Goal: Check status: Check status

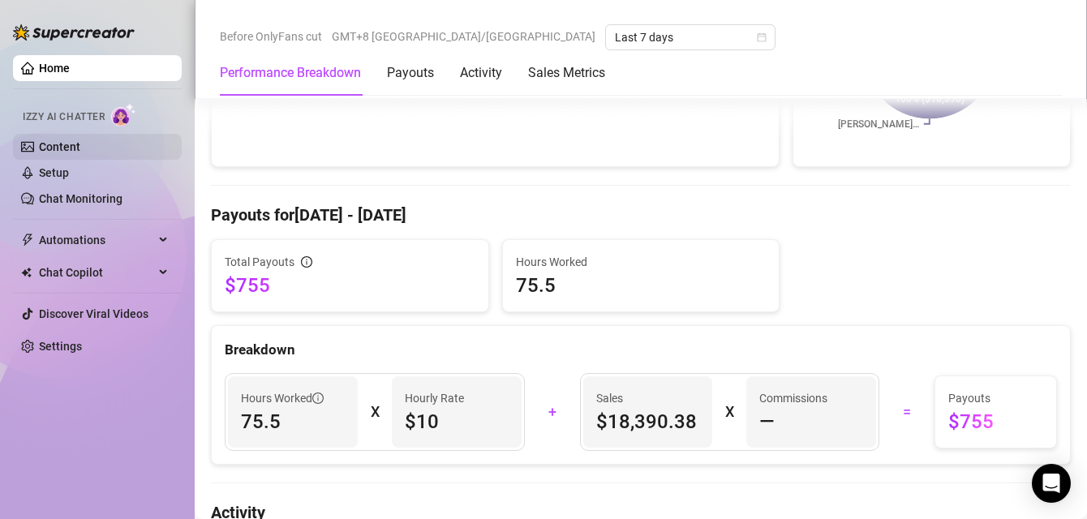
scroll to position [304, 0]
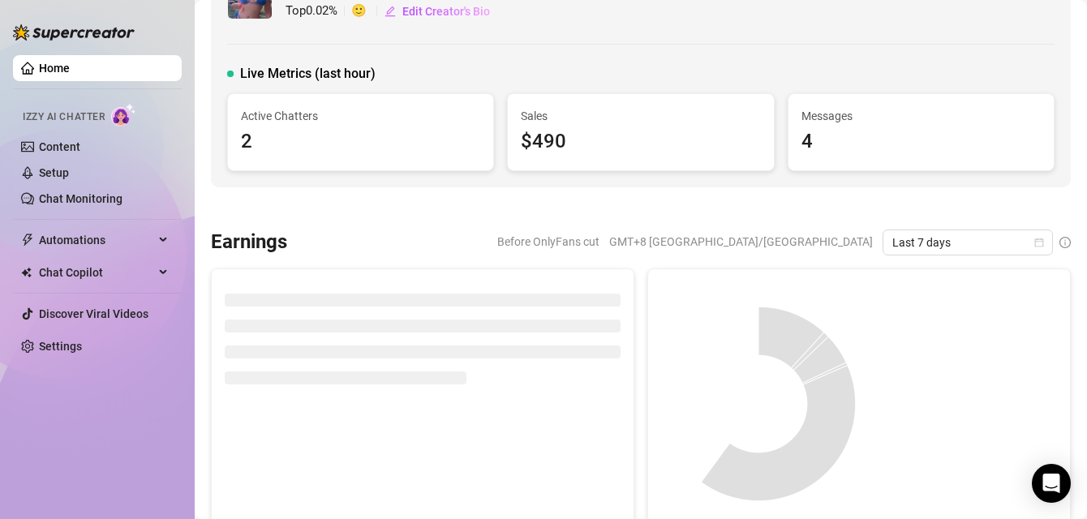
scroll to position [49, 0]
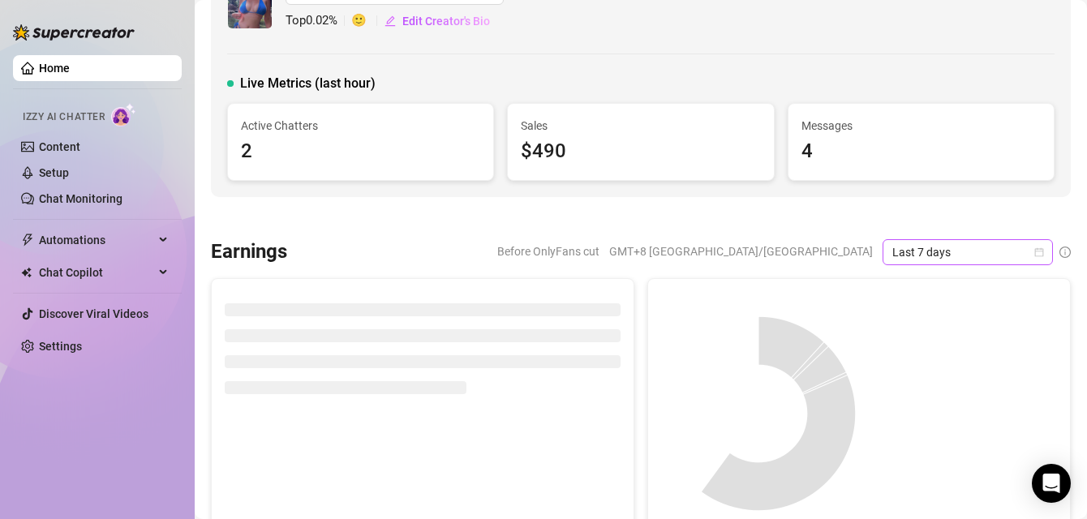
click at [951, 243] on span "Last 7 days" at bounding box center [967, 252] width 151 height 24
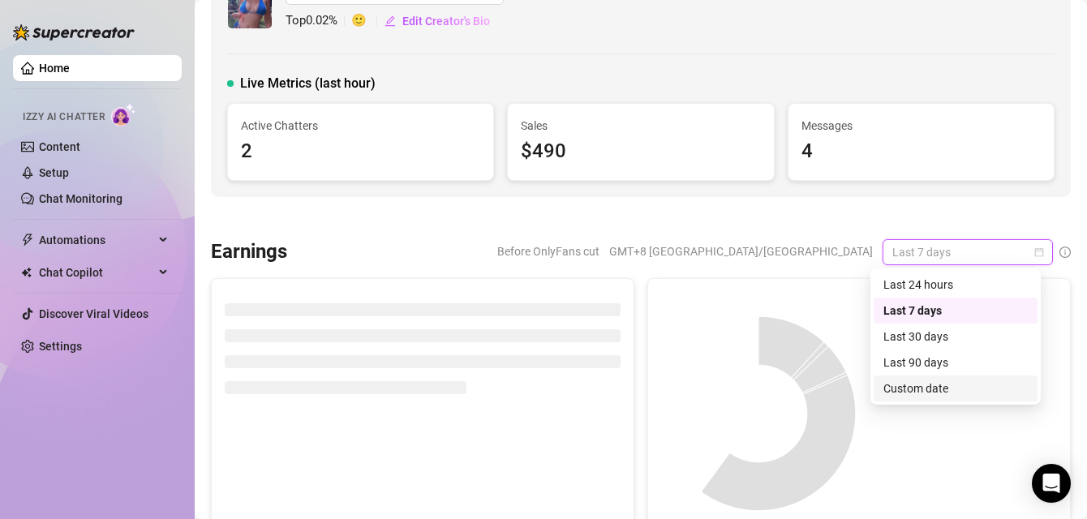
click at [939, 391] on div "Custom date" at bounding box center [955, 389] width 144 height 18
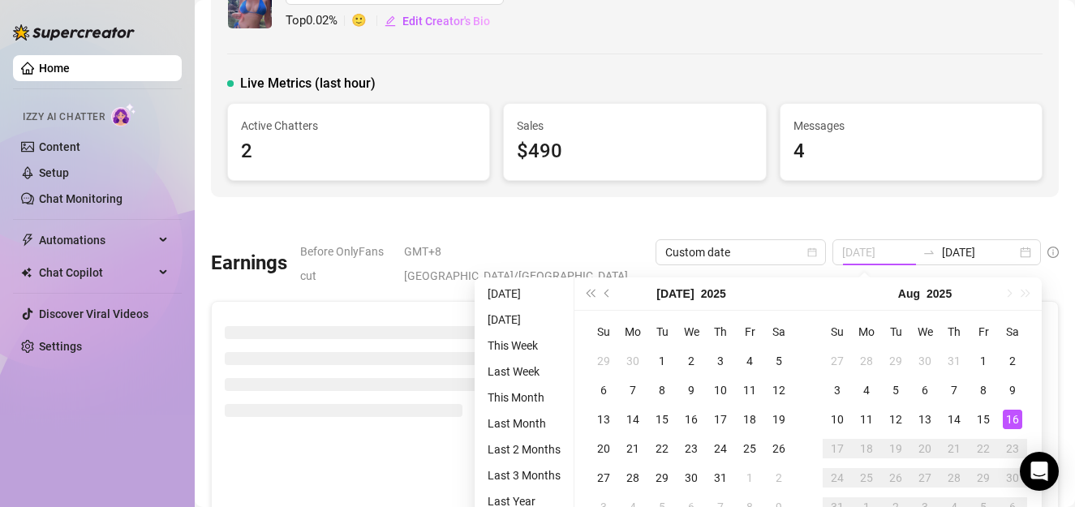
click at [1006, 418] on div "16" at bounding box center [1012, 419] width 19 height 19
click at [1011, 418] on div "16" at bounding box center [1012, 419] width 19 height 19
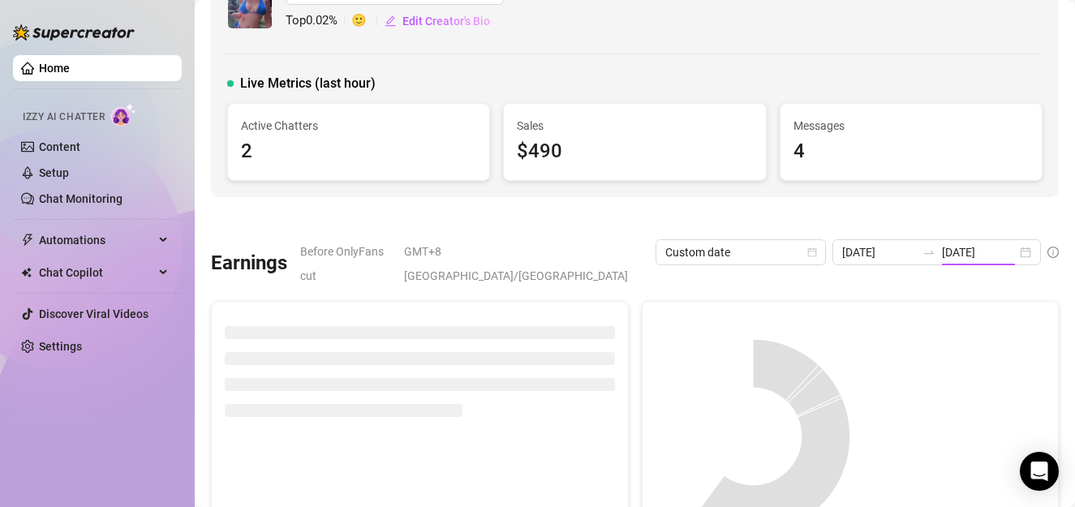
type input "[DATE]"
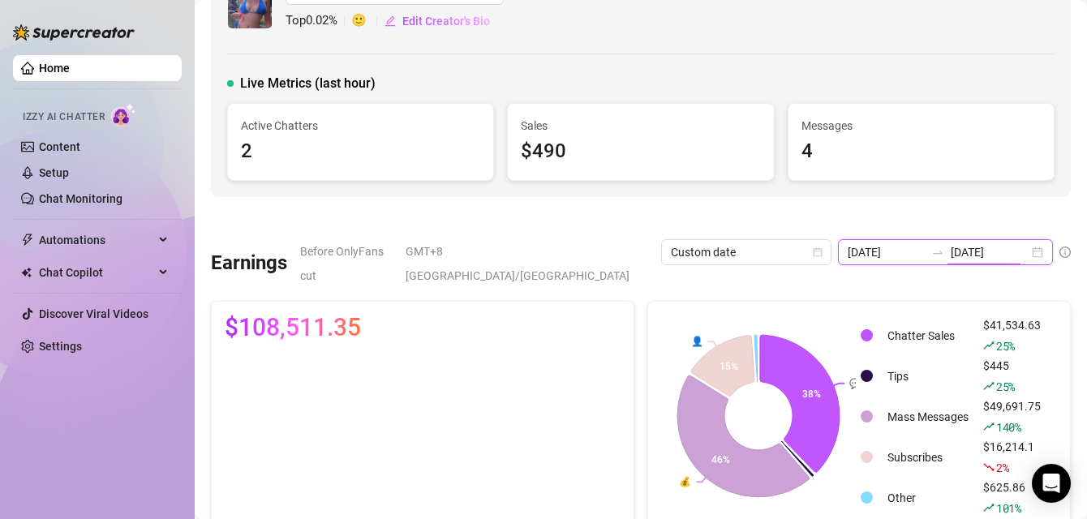
click at [966, 251] on input "[DATE]" at bounding box center [990, 252] width 78 height 18
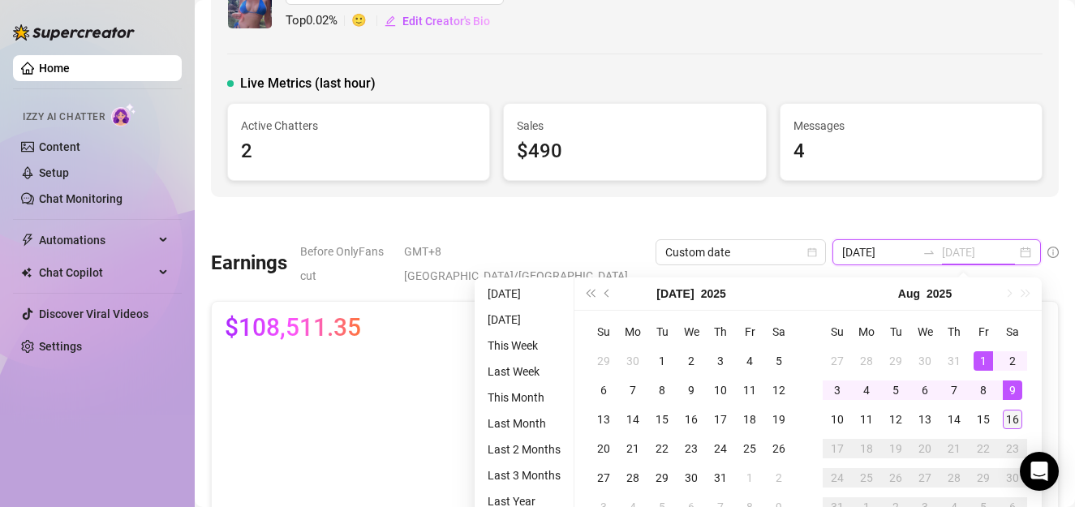
type input "[DATE]"
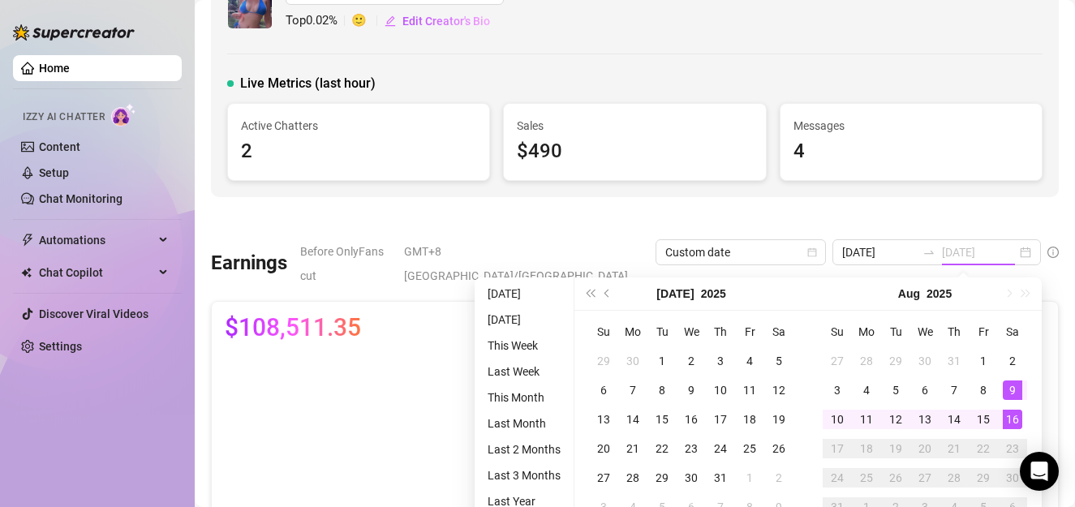
click at [1007, 424] on div "16" at bounding box center [1012, 419] width 19 height 19
click at [1011, 419] on div "16" at bounding box center [1012, 419] width 19 height 19
type input "[DATE]"
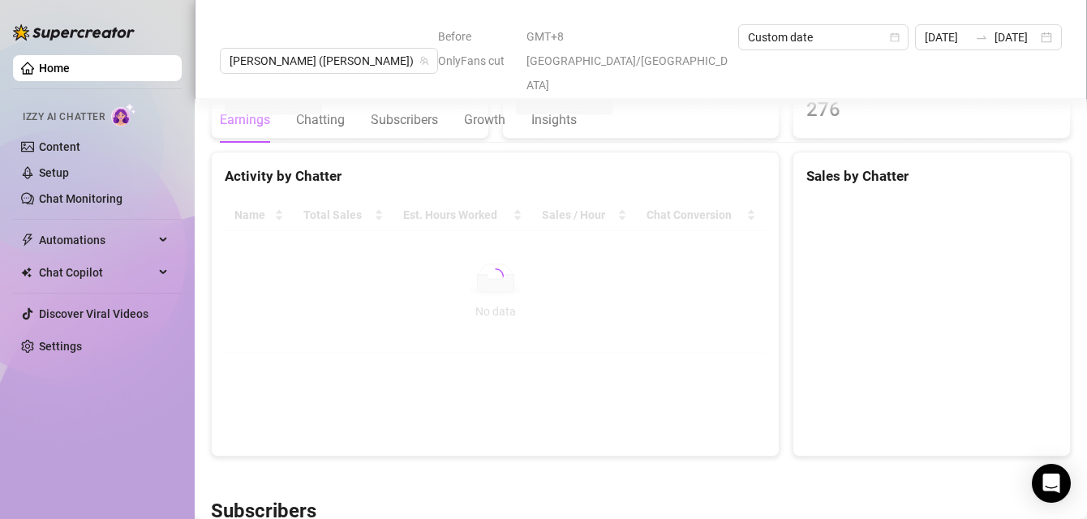
scroll to position [644, 0]
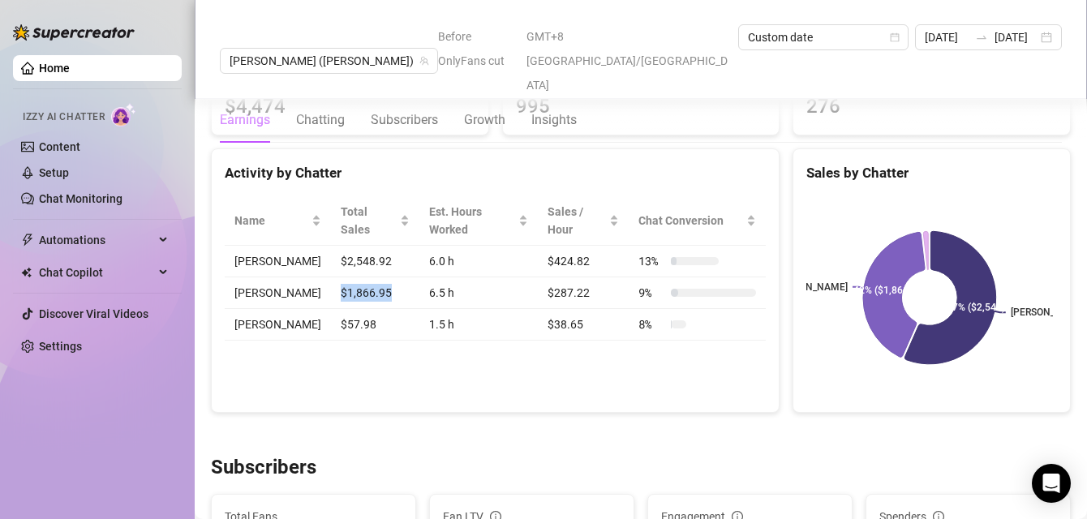
drag, startPoint x: 376, startPoint y: 268, endPoint x: 316, endPoint y: 272, distance: 60.2
click at [331, 277] on td "$1,866.95" at bounding box center [375, 293] width 88 height 32
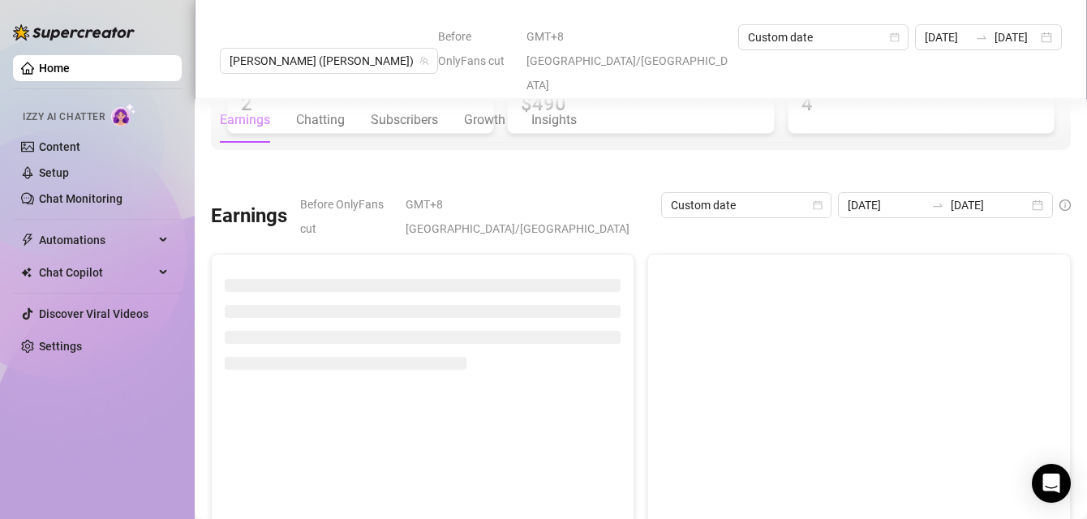
scroll to position [0, 0]
